Goal: Task Accomplishment & Management: Use online tool/utility

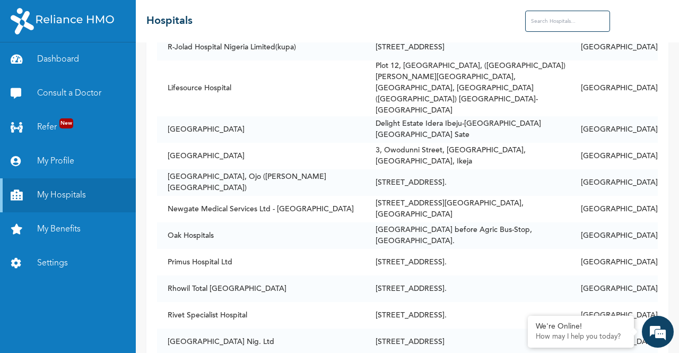
scroll to position [882, 0]
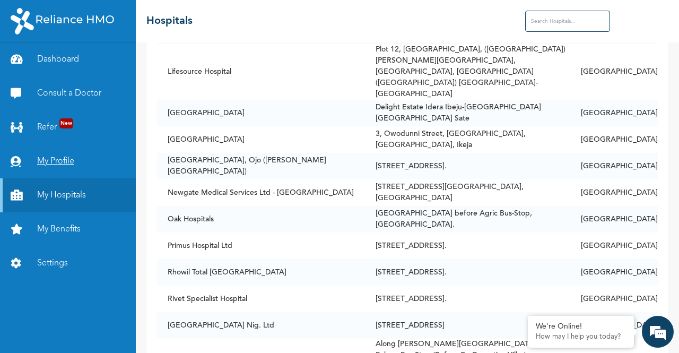
click at [70, 161] on link "My Profile" at bounding box center [68, 161] width 136 height 34
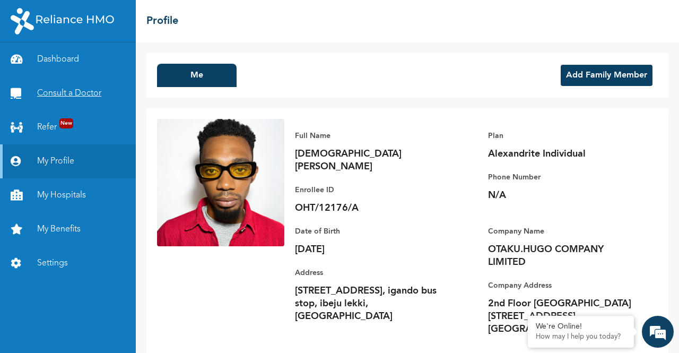
click at [67, 89] on link "Consult a Doctor" at bounding box center [68, 93] width 136 height 34
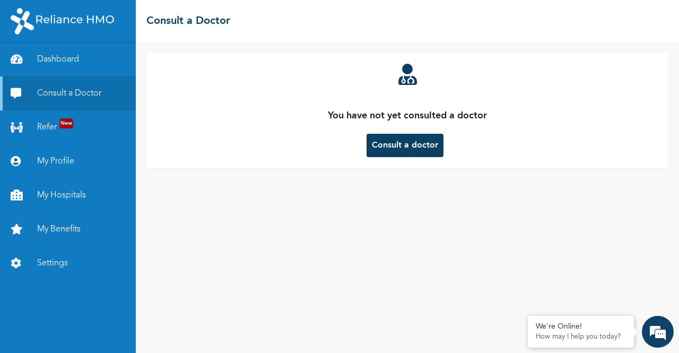
click at [402, 151] on button "Consult a doctor" at bounding box center [405, 145] width 77 height 23
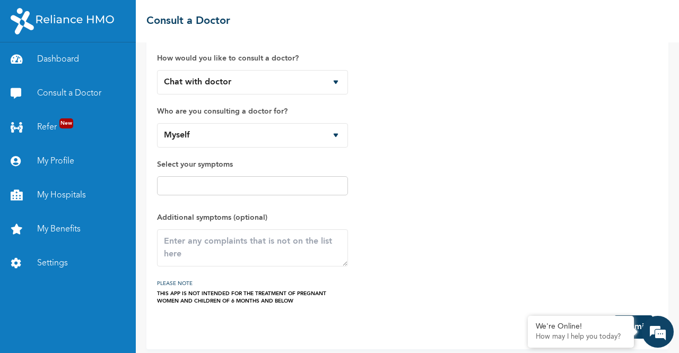
scroll to position [23, 0]
click at [324, 85] on select "Chat with doctor Phone Call" at bounding box center [252, 82] width 191 height 24
click at [300, 177] on div at bounding box center [252, 185] width 191 height 19
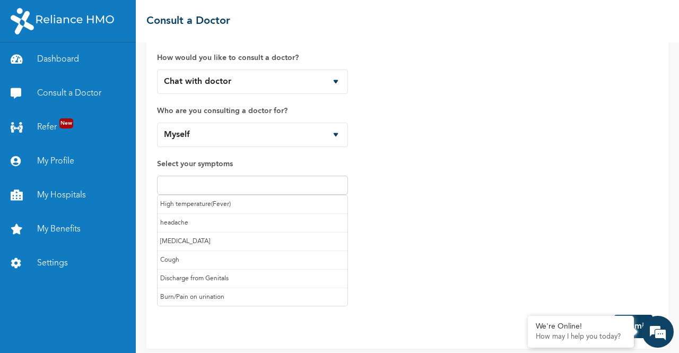
click at [298, 183] on input "text" at bounding box center [252, 185] width 185 height 13
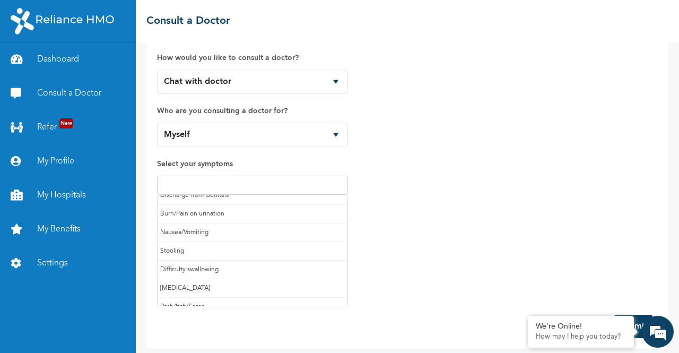
scroll to position [110, 0]
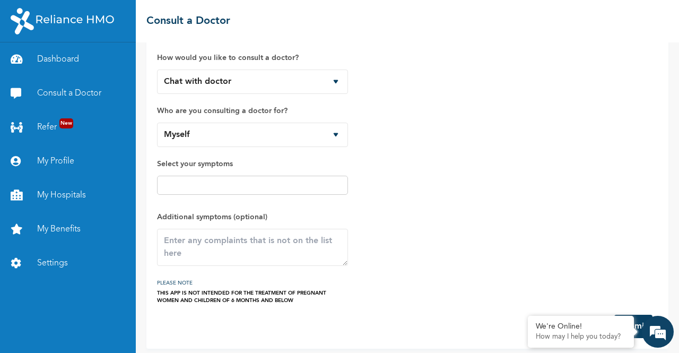
click at [417, 205] on div "How would you like to consult a doctor? Chat with doctor Phone Call Who are you…" at bounding box center [407, 172] width 501 height 263
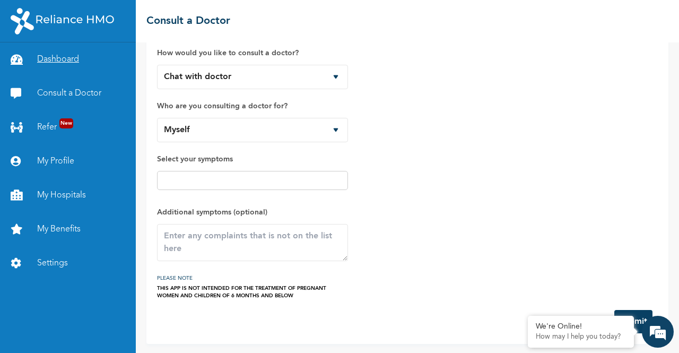
click at [63, 58] on link "Dashboard" at bounding box center [68, 59] width 136 height 34
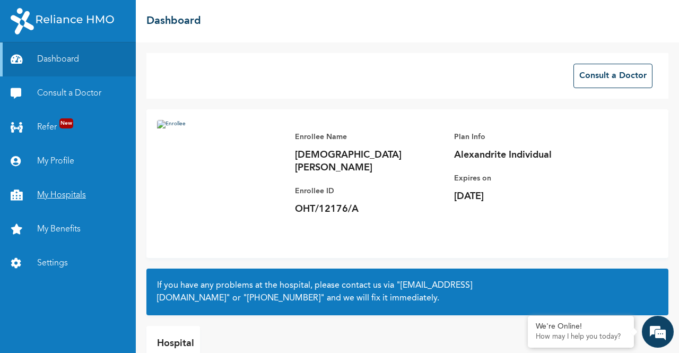
click at [56, 198] on link "My Hospitals" at bounding box center [68, 195] width 136 height 34
